Goal: Task Accomplishment & Management: Use online tool/utility

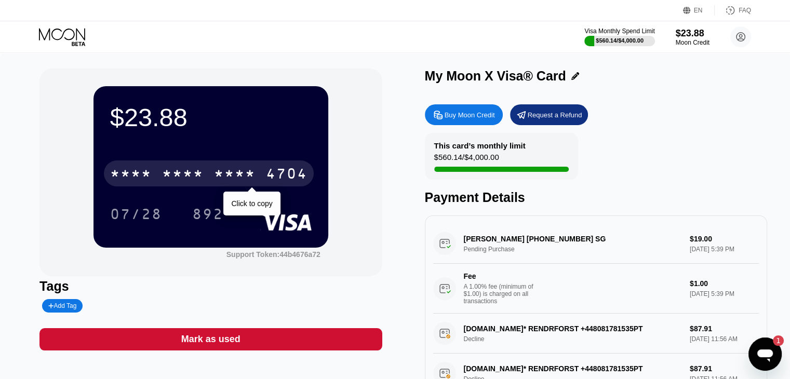
click at [218, 175] on div "* * * *" at bounding box center [235, 175] width 42 height 17
click at [201, 176] on div "6500" at bounding box center [183, 175] width 42 height 17
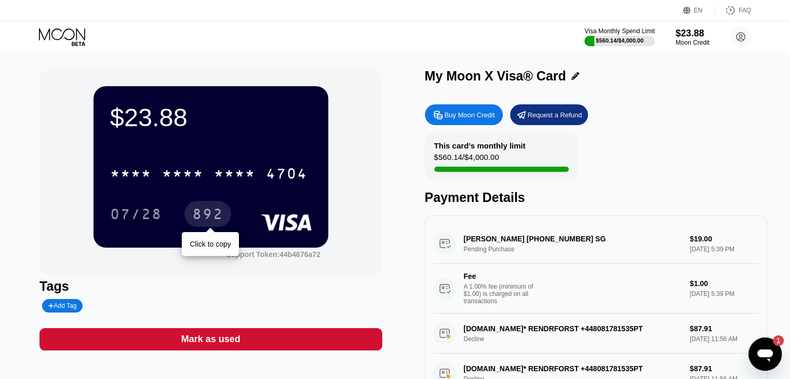
click at [216, 214] on div "892" at bounding box center [207, 215] width 31 height 17
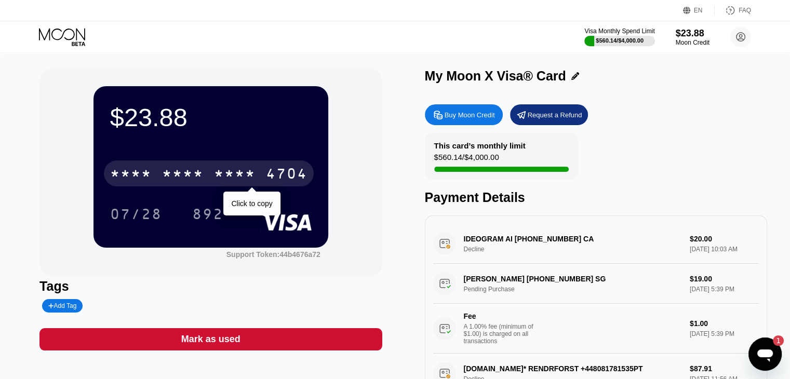
click at [256, 173] on div "* * * *" at bounding box center [235, 175] width 42 height 17
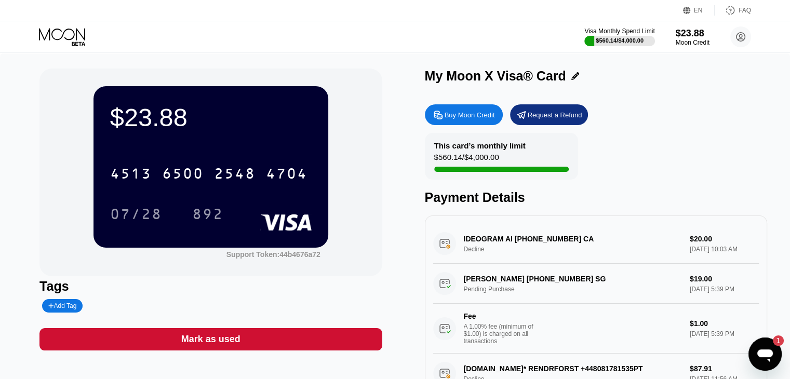
click at [276, 183] on div "4704" at bounding box center [287, 175] width 42 height 17
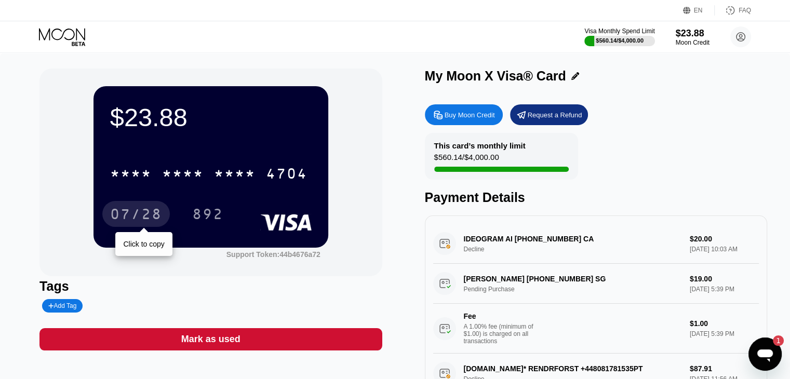
click at [129, 213] on div "07/28" at bounding box center [136, 215] width 52 height 17
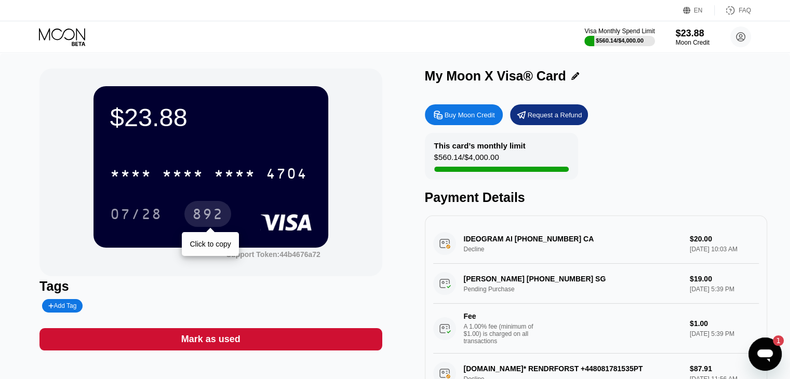
click at [210, 220] on div "892" at bounding box center [207, 215] width 31 height 17
